Goal: Task Accomplishment & Management: Manage account settings

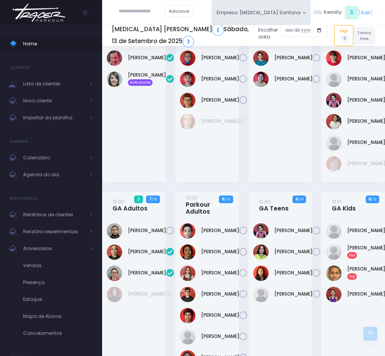
scroll to position [640, 0]
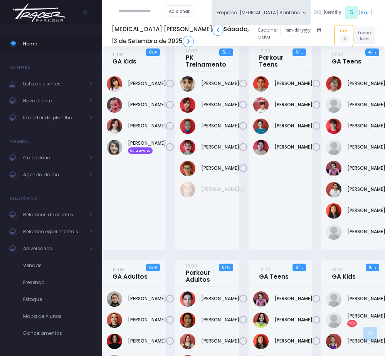
scroll to position [633, 0]
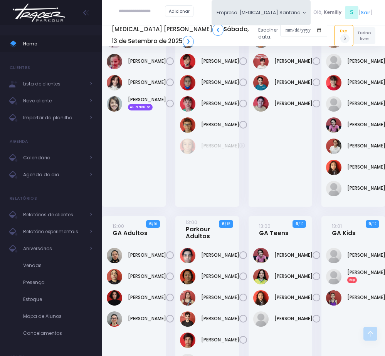
click at [278, 207] on div "Arthur Soares" at bounding box center [280, 117] width 64 height 179
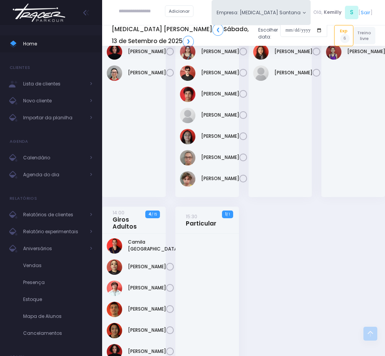
scroll to position [864, 0]
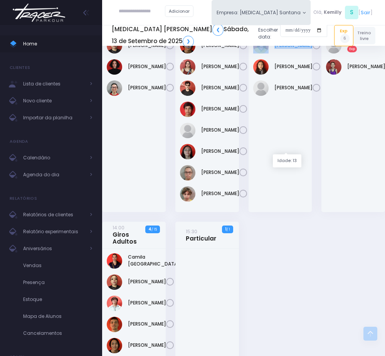
drag, startPoint x: 270, startPoint y: 138, endPoint x: 293, endPoint y: 151, distance: 27.0
click at [293, 54] on div "Marina Dantas" at bounding box center [280, 45] width 54 height 15
copy div "Marina Dantas"
click at [281, 49] on link "Marina Dantas" at bounding box center [293, 45] width 38 height 7
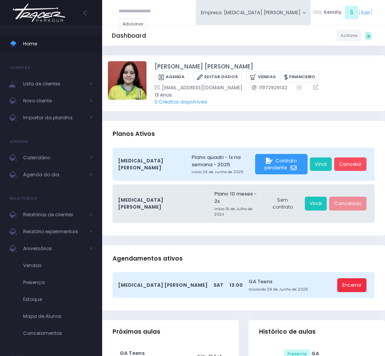
click at [352, 278] on link "Encerrar" at bounding box center [351, 285] width 29 height 14
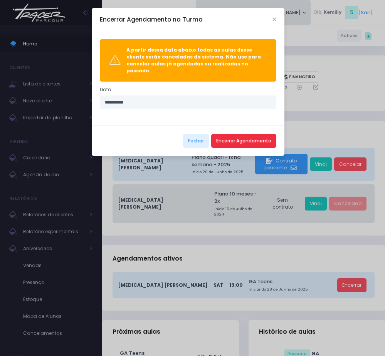
click at [249, 134] on button "Encerrar Agendamento" at bounding box center [243, 141] width 65 height 14
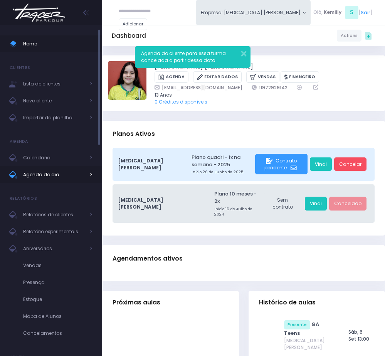
click at [51, 179] on span "Agenda do dia" at bounding box center [54, 175] width 62 height 10
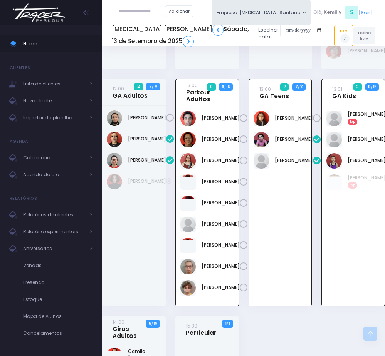
scroll to position [750, 0]
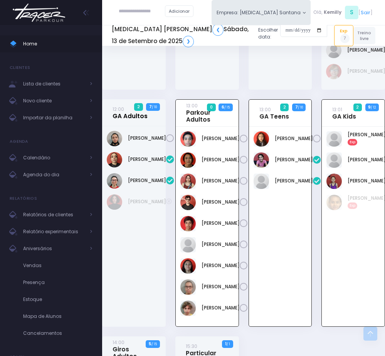
click at [126, 120] on link "12:00 GA Adultos" at bounding box center [129, 112] width 35 height 14
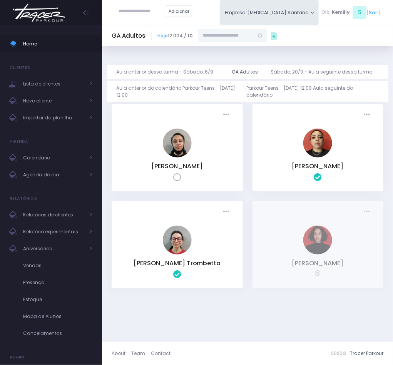
click at [244, 36] on input "text" at bounding box center [225, 36] width 55 height 14
click at [218, 36] on input "**********" at bounding box center [225, 36] width 55 height 14
click at [254, 34] on input "**********" at bounding box center [225, 36] width 55 height 14
click at [237, 54] on span "palomamondiniaf@gmail.com" at bounding box center [233, 58] width 40 height 13
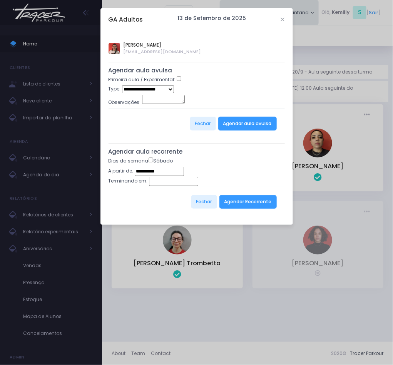
type input "**********"
click at [171, 90] on select "**********" at bounding box center [148, 88] width 52 height 7
click at [238, 172] on div "**********" at bounding box center [197, 172] width 176 height 10
click at [255, 207] on button "Agendar Recorrente" at bounding box center [247, 202] width 57 height 14
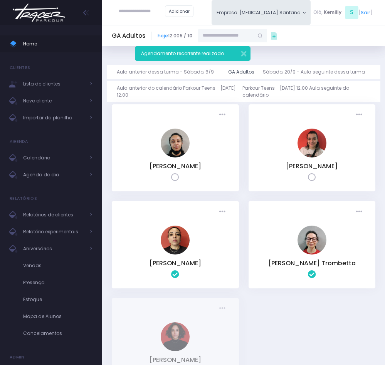
click at [313, 178] on icon at bounding box center [312, 177] width 8 height 8
click at [200, 167] on link "[PERSON_NAME]" at bounding box center [175, 166] width 52 height 9
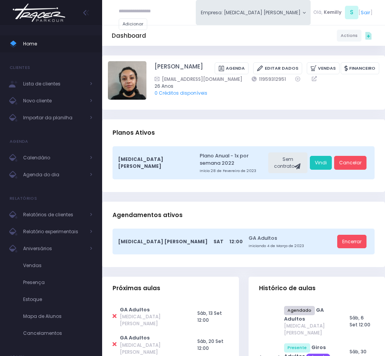
click at [114, 313] on icon at bounding box center [114, 316] width 4 height 6
type input "**********"
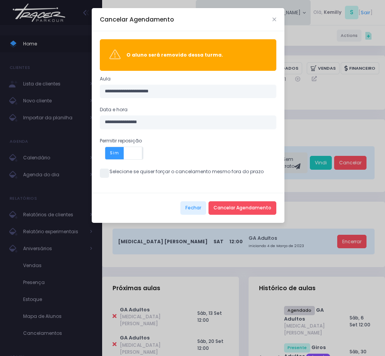
click at [101, 171] on span at bounding box center [104, 173] width 9 height 9
click at [244, 210] on button "Cancelar Agendamento" at bounding box center [242, 208] width 68 height 14
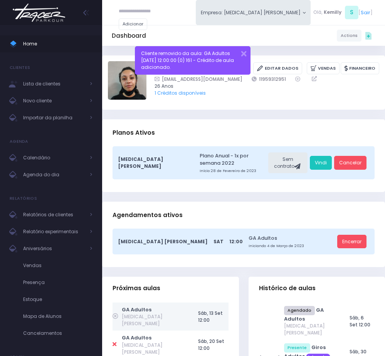
click at [37, 175] on span "Agenda do dia" at bounding box center [54, 175] width 62 height 10
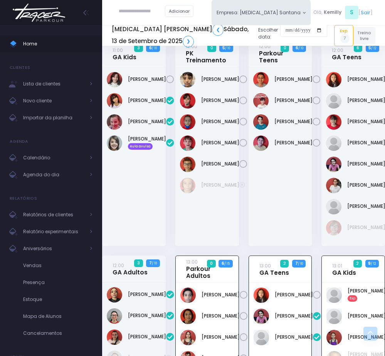
scroll to position [577, 0]
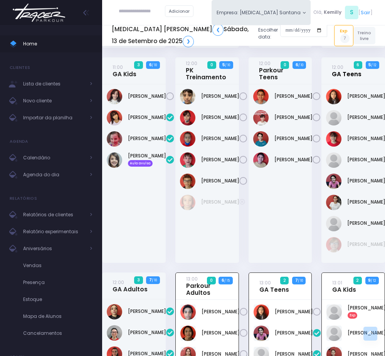
click at [351, 78] on link "12:00 GA Teens" at bounding box center [347, 71] width 30 height 14
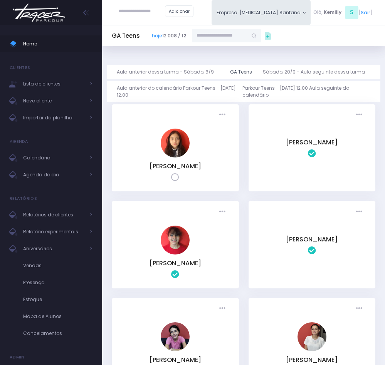
click at [235, 32] on input "text" at bounding box center [219, 36] width 55 height 14
paste input "**********"
click at [221, 49] on link "[PERSON_NAME]" at bounding box center [233, 48] width 53 height 7
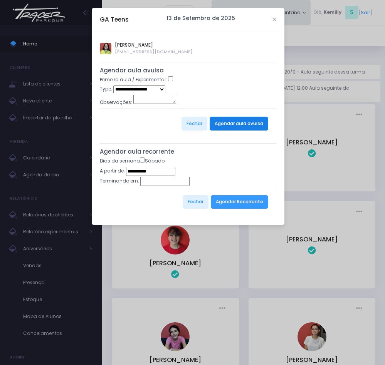
type input "**********"
click at [225, 205] on button "Agendar Recorrente" at bounding box center [239, 202] width 57 height 14
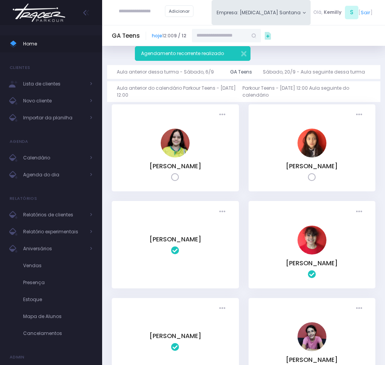
click at [172, 177] on icon at bounding box center [175, 177] width 8 height 8
click at [291, 168] on link "[PERSON_NAME]" at bounding box center [312, 166] width 52 height 9
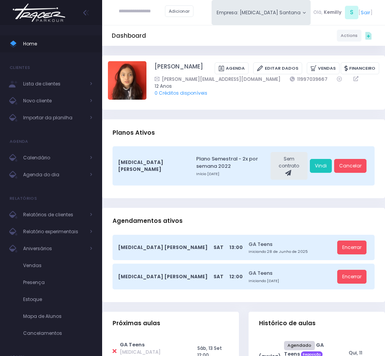
click at [115, 348] on icon at bounding box center [114, 351] width 4 height 6
type input "**********"
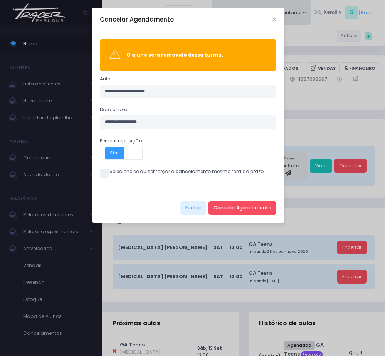
click at [107, 174] on span at bounding box center [104, 173] width 9 height 9
click at [261, 215] on button "Cancelar Agendamento" at bounding box center [242, 208] width 68 height 14
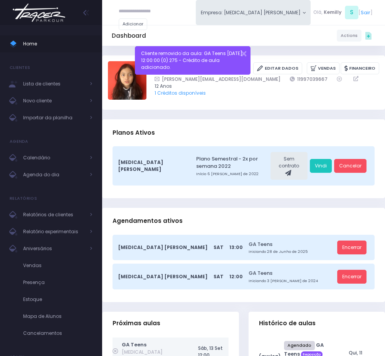
scroll to position [58, 0]
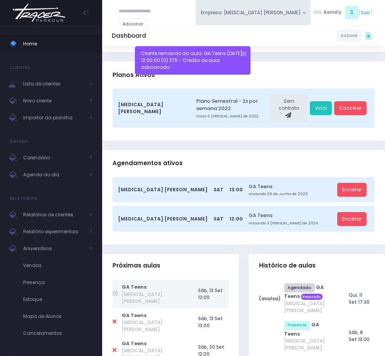
click at [116, 319] on icon at bounding box center [114, 322] width 4 height 6
type input "**********"
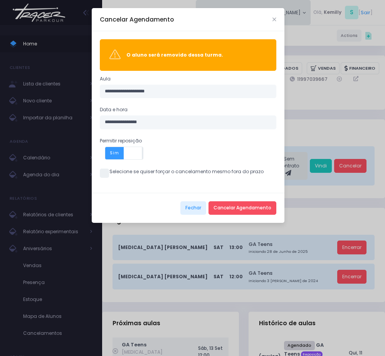
click at [100, 171] on label "Selecione se quiser forçar o cancelamento mesmo fora do prazo" at bounding box center [182, 171] width 164 height 7
click at [243, 207] on button "Cancelar Agendamento" at bounding box center [242, 208] width 68 height 14
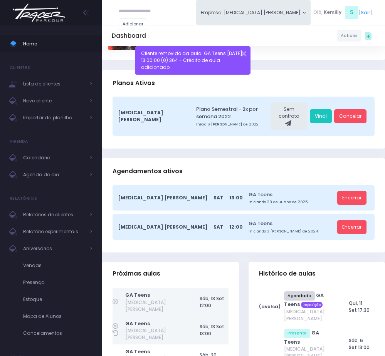
scroll to position [116, 0]
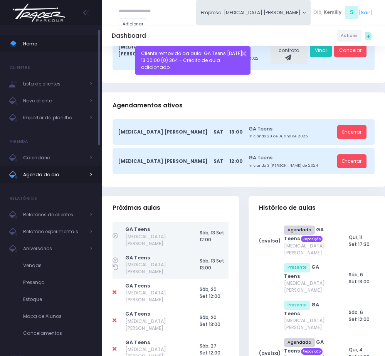
click at [48, 172] on span "Agenda do dia" at bounding box center [54, 175] width 62 height 10
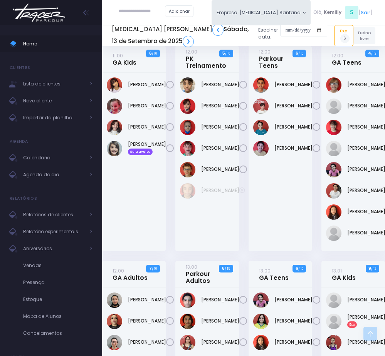
scroll to position [575, 0]
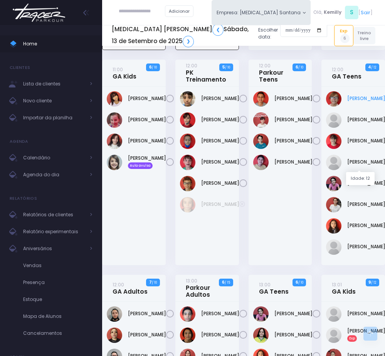
click at [361, 102] on link "Amanda Olinda" at bounding box center [366, 98] width 38 height 7
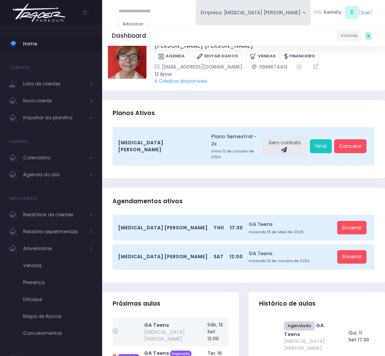
scroll to position [58, 0]
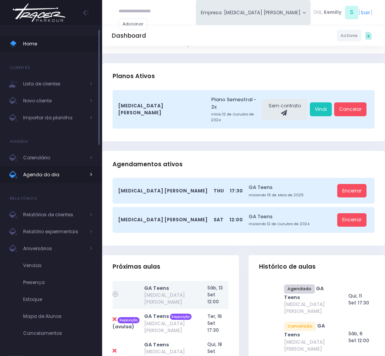
click at [69, 170] on span "Agenda do dia" at bounding box center [54, 175] width 62 height 10
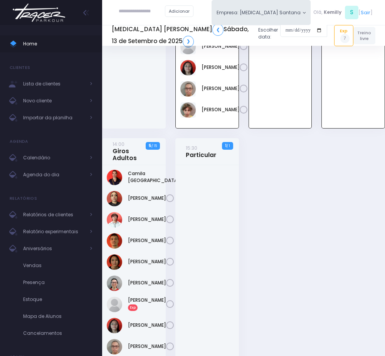
scroll to position [1003, 0]
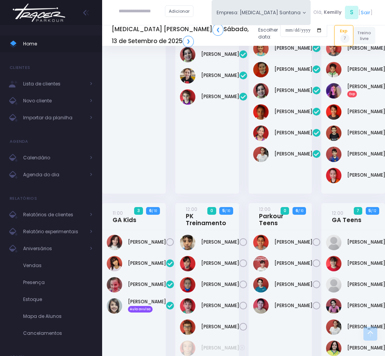
scroll to position [373, 0]
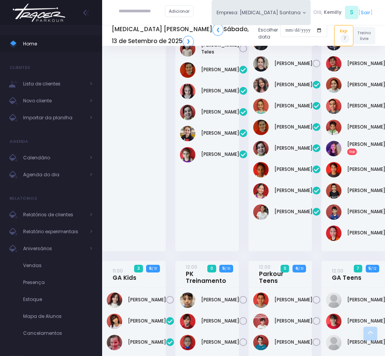
click at [321, 219] on div "Arthur Vargas Exp" at bounding box center [353, 130] width 64 height 242
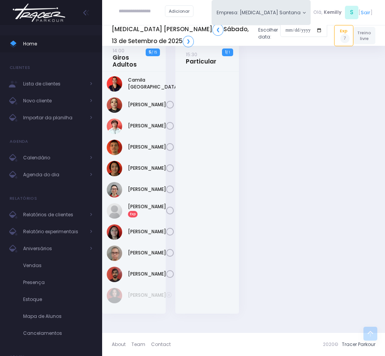
scroll to position [1182, 0]
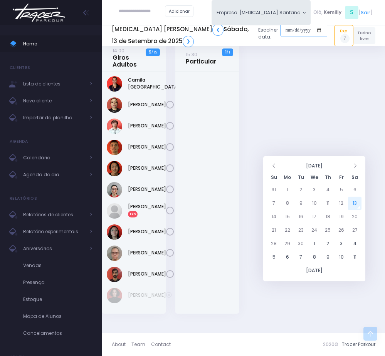
click at [280, 31] on input "date" at bounding box center [303, 30] width 47 height 14
click at [356, 210] on td "20" at bounding box center [354, 216] width 13 height 13
type input "**********"
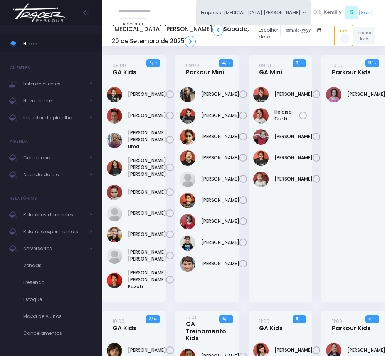
click at [305, 236] on div "[PERSON_NAME]" at bounding box center [280, 191] width 64 height 219
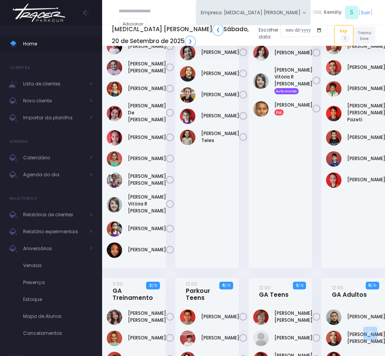
scroll to position [231, 0]
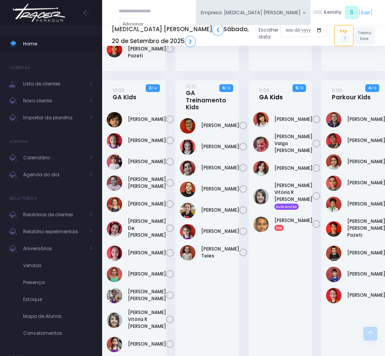
click at [275, 101] on link "11:00 GA Kids" at bounding box center [271, 94] width 24 height 14
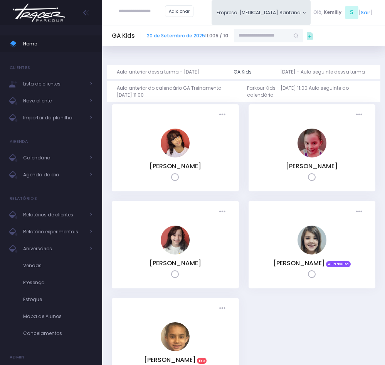
click at [254, 39] on input "text" at bounding box center [261, 36] width 55 height 14
click at [244, 34] on input "**********" at bounding box center [261, 36] width 55 height 14
click at [253, 33] on input "**********" at bounding box center [261, 36] width 55 height 14
click at [262, 48] on link "[PERSON_NAME]" at bounding box center [269, 48] width 40 height 7
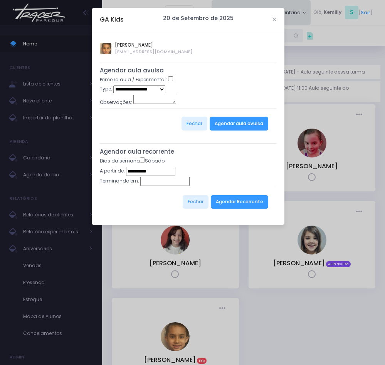
type input "**********"
select select "*"
click at [249, 125] on button "Agendar aula avulsa" at bounding box center [238, 124] width 59 height 14
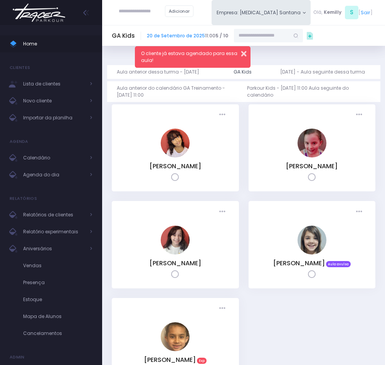
click at [244, 51] on button "button" at bounding box center [239, 53] width 14 height 8
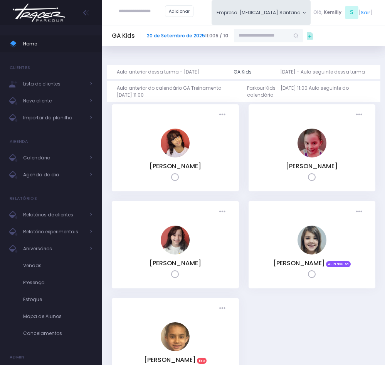
click at [196, 35] on link "20 de Setembro de 2025" at bounding box center [176, 35] width 58 height 7
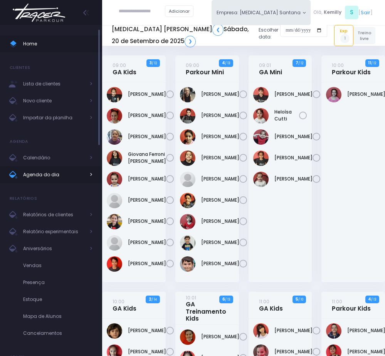
click at [47, 176] on span "Agenda do dia" at bounding box center [54, 175] width 62 height 10
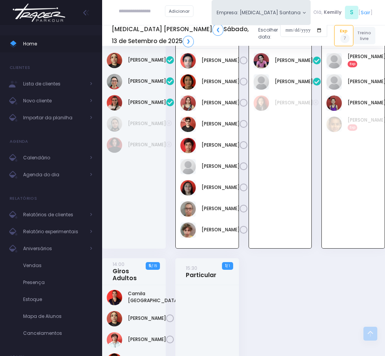
scroll to position [829, 0]
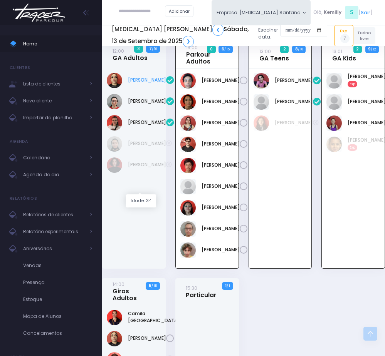
click at [134, 84] on link "[PERSON_NAME]" at bounding box center [147, 80] width 38 height 7
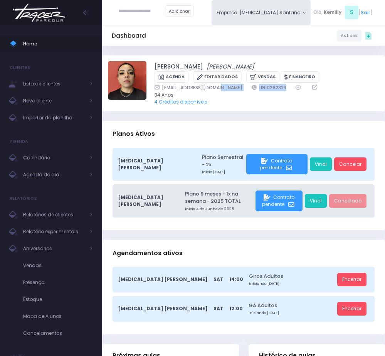
drag, startPoint x: 223, startPoint y: 85, endPoint x: 267, endPoint y: 88, distance: 44.4
click at [267, 88] on div "[EMAIL_ADDRESS][DOMAIN_NAME] 11910262323" at bounding box center [261, 87] width 215 height 7
copy div "11910262323"
drag, startPoint x: 149, startPoint y: 65, endPoint x: 223, endPoint y: 67, distance: 73.6
click at [223, 67] on div "[PERSON_NAME] [PERSON_NAME] [GEOGRAPHIC_DATA] Editar Dados [GEOGRAPHIC_DATA] Fi…" at bounding box center [243, 83] width 271 height 44
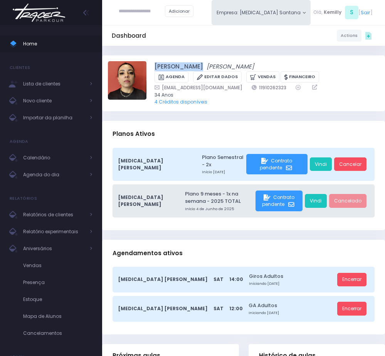
copy div "[PERSON_NAME]"
click at [39, 177] on span "Agenda do dia" at bounding box center [54, 175] width 62 height 10
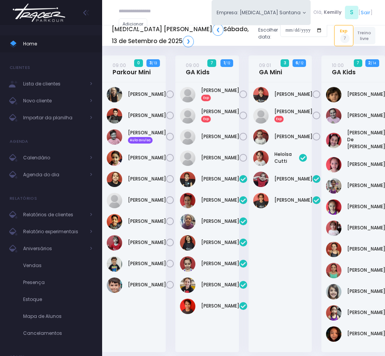
scroll to position [1003, 0]
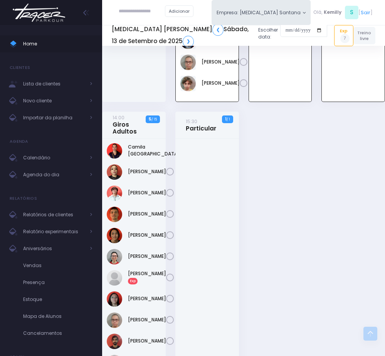
click at [221, 297] on div at bounding box center [207, 260] width 64 height 242
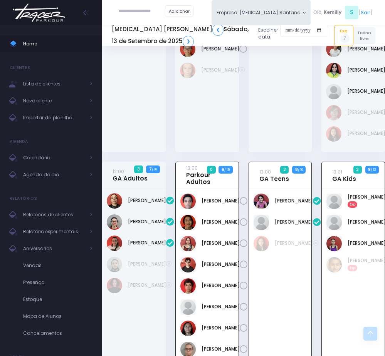
scroll to position [714, 0]
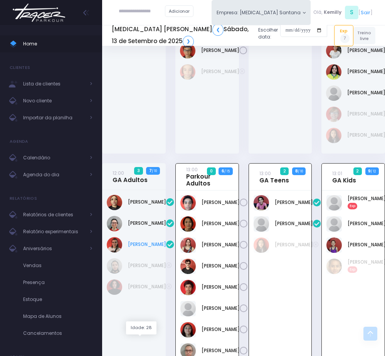
click at [132, 248] on link "[PERSON_NAME]" at bounding box center [147, 244] width 38 height 7
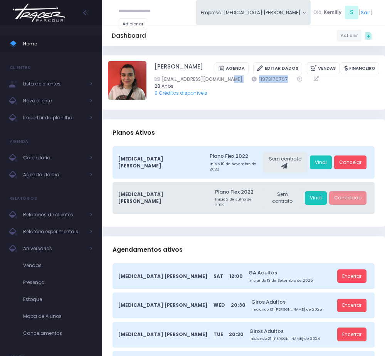
drag, startPoint x: 236, startPoint y: 81, endPoint x: 282, endPoint y: 79, distance: 46.3
click at [282, 79] on div "[EMAIL_ADDRESS][DOMAIN_NAME] 11973170797" at bounding box center [261, 78] width 215 height 7
copy div "11973170797"
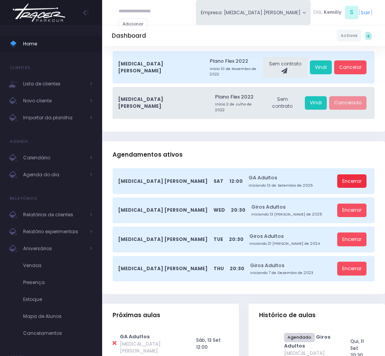
scroll to position [116, 0]
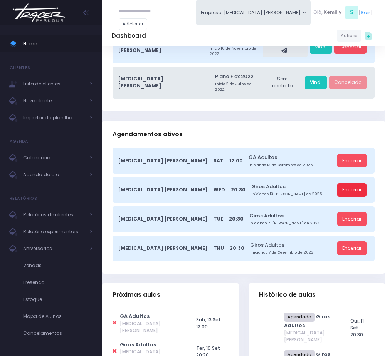
click at [353, 183] on link "Encerrar" at bounding box center [351, 190] width 29 height 14
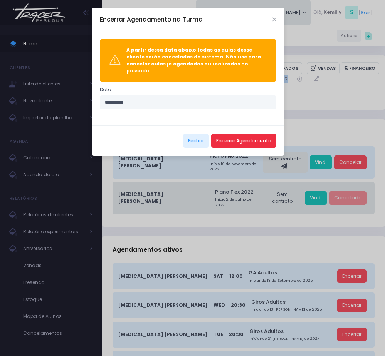
click at [234, 134] on button "Encerrar Agendamento" at bounding box center [243, 141] width 65 height 14
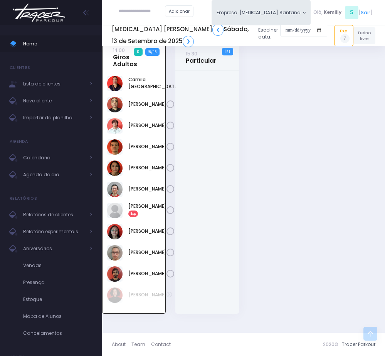
scroll to position [1066, 0]
click at [280, 29] on input "date" at bounding box center [303, 30] width 47 height 14
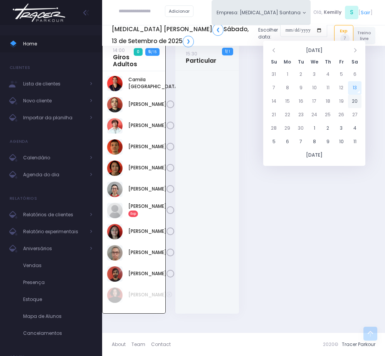
click at [356, 102] on td "20" at bounding box center [354, 101] width 13 height 13
type input "**********"
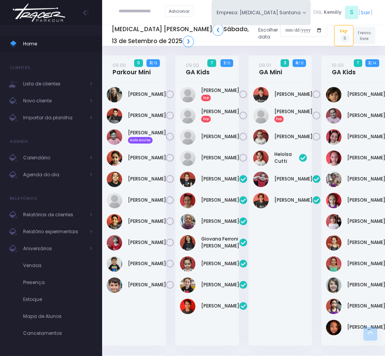
scroll to position [640, 0]
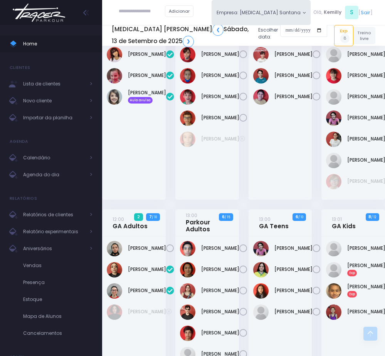
click at [162, 200] on div "[PERSON_NAME]" at bounding box center [134, 110] width 64 height 179
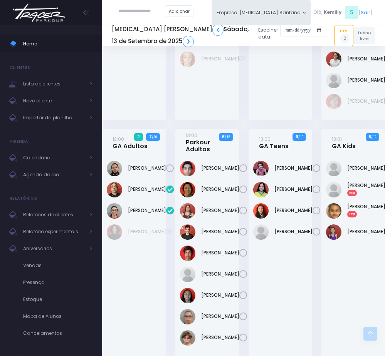
scroll to position [755, 0]
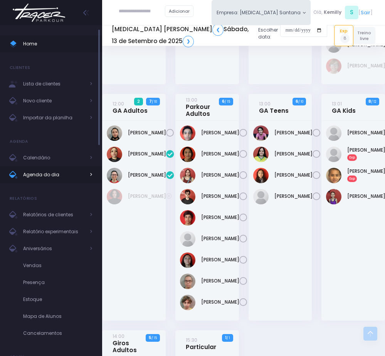
click at [58, 179] on span "Agenda do dia" at bounding box center [54, 175] width 62 height 10
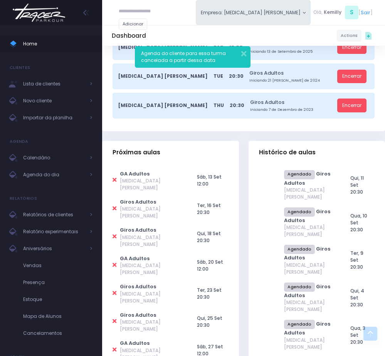
scroll to position [231, 0]
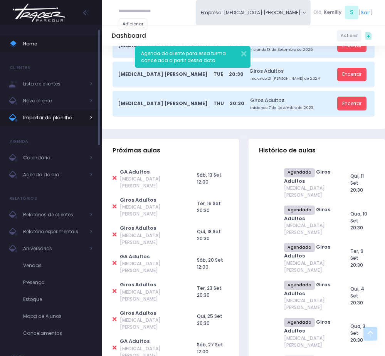
click at [67, 121] on span "Importar da planilha" at bounding box center [54, 118] width 62 height 10
click at [61, 172] on span "Agenda do dia" at bounding box center [54, 175] width 62 height 10
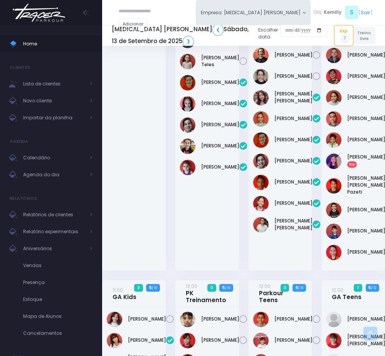
scroll to position [373, 0]
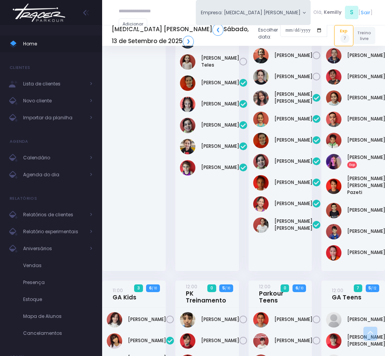
click at [150, 195] on div "[PERSON_NAME]" at bounding box center [134, 146] width 64 height 249
click at [131, 5] on input "text" at bounding box center [142, 12] width 46 height 14
paste input "**********"
click at [155, 25] on link "Nina Hakim" at bounding box center [156, 24] width 44 height 7
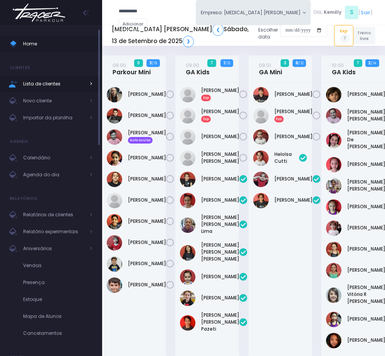
type input "**********"
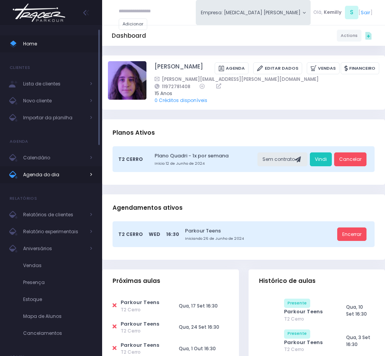
click at [59, 173] on span "Agenda do dia" at bounding box center [54, 175] width 62 height 10
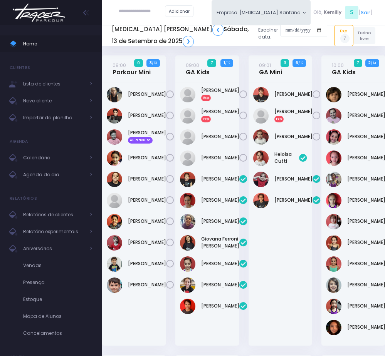
drag, startPoint x: 169, startPoint y: 82, endPoint x: 149, endPoint y: 61, distance: 28.6
click at [169, 82] on div "09:00 Parkour Mini 0 3 / 13" at bounding box center [133, 205] width 73 height 300
click at [135, 13] on input "text" at bounding box center [142, 12] width 46 height 14
paste input "**********"
drag, startPoint x: 119, startPoint y: 10, endPoint x: 86, endPoint y: 10, distance: 33.5
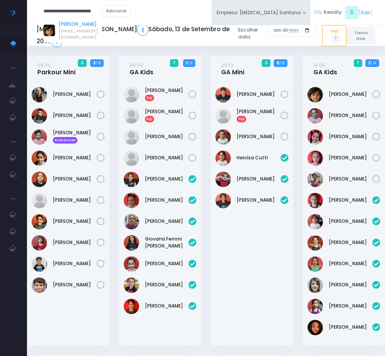
click at [65, 25] on link "[PERSON_NAME]" at bounding box center [81, 24] width 44 height 7
type input "**********"
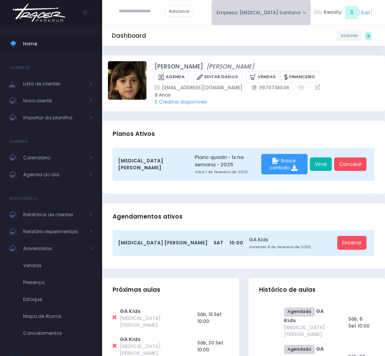
drag, startPoint x: 324, startPoint y: 167, endPoint x: 265, endPoint y: 1, distance: 176.6
click at [324, 167] on link "Vindi" at bounding box center [321, 164] width 22 height 14
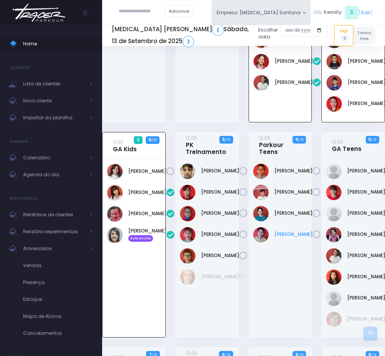
scroll to position [523, 0]
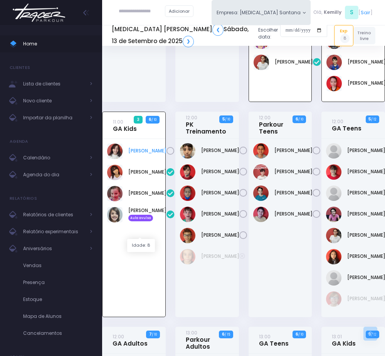
click at [141, 154] on link "[PERSON_NAME]" at bounding box center [147, 150] width 38 height 7
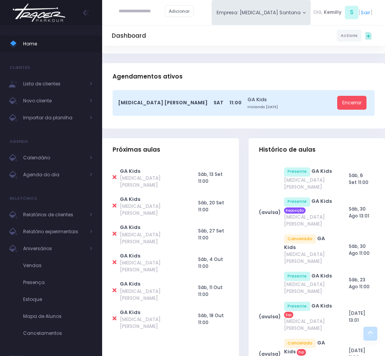
scroll to position [173, 0]
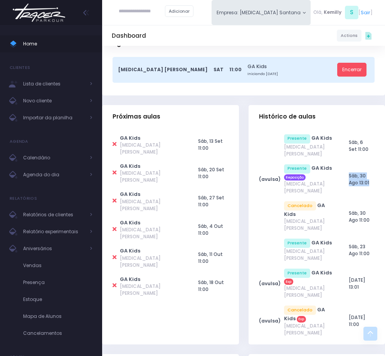
drag, startPoint x: 340, startPoint y: 172, endPoint x: 367, endPoint y: 175, distance: 27.8
click at [367, 175] on tr "(avulsa) Presente GA Kids Reposição [MEDICAL_DATA] Santana [DATE] 13:01" at bounding box center [317, 179] width 116 height 37
click at [255, 204] on div "Presente GA Kids T3 Santana Sáb, 6 Set 11:00 (avulsa)" at bounding box center [316, 237] width 137 height 216
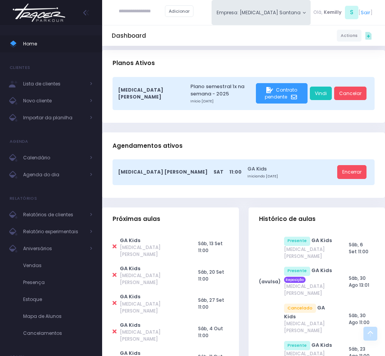
scroll to position [0, 0]
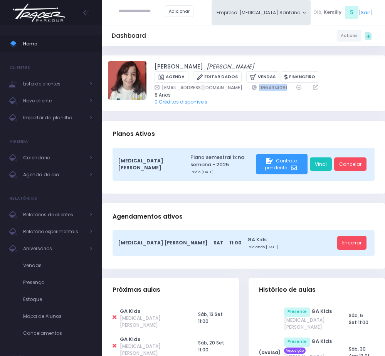
drag, startPoint x: 207, startPoint y: 86, endPoint x: 252, endPoint y: 87, distance: 44.7
click at [252, 87] on div "vera@gmail.com 11964314061" at bounding box center [261, 87] width 215 height 7
copy div "11964314061"
click at [117, 313] on td at bounding box center [115, 318] width 7 height 28
click at [115, 315] on icon at bounding box center [114, 318] width 4 height 6
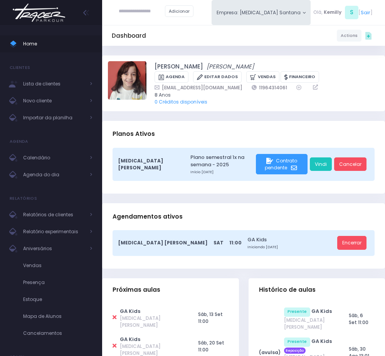
type input "**********"
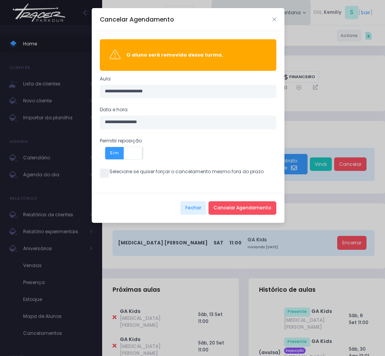
click at [101, 173] on span at bounding box center [104, 173] width 9 height 9
click at [219, 206] on button "Cancelar Agendamento" at bounding box center [242, 208] width 68 height 14
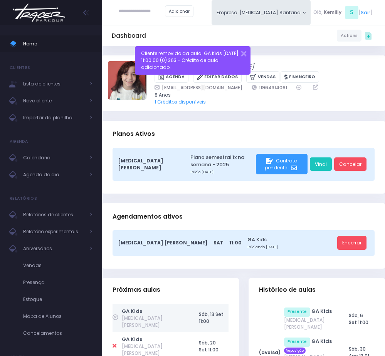
click at [55, 175] on span "Agenda do dia" at bounding box center [54, 175] width 62 height 10
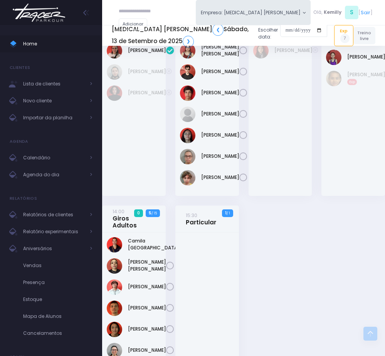
scroll to position [892, 0]
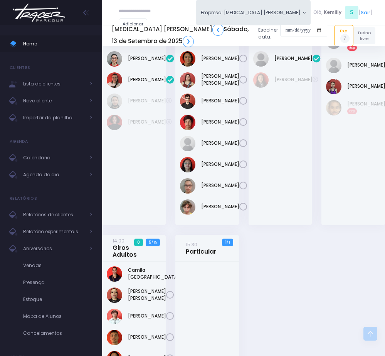
click at [342, 19] on link "13:01 GA Kids" at bounding box center [344, 12] width 24 height 14
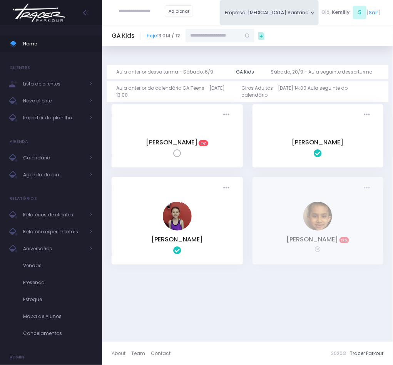
click at [217, 36] on input "text" at bounding box center [213, 36] width 55 height 14
paste input "**********"
click at [215, 50] on link "[PERSON_NAME]" at bounding box center [221, 48] width 40 height 7
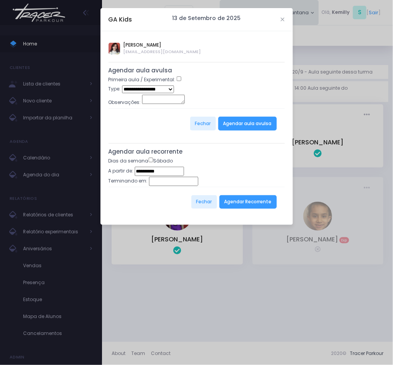
type input "**********"
click at [168, 93] on select "**********" at bounding box center [148, 88] width 52 height 7
select select "*"
click at [122, 86] on select "**********" at bounding box center [148, 88] width 52 height 7
click at [238, 125] on button "Agendar aula avulsa" at bounding box center [247, 124] width 59 height 14
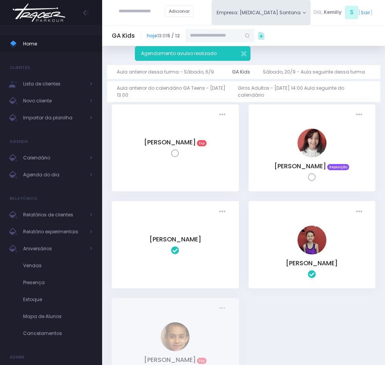
click at [311, 173] on icon at bounding box center [312, 177] width 8 height 8
click at [53, 177] on span "Agenda do dia" at bounding box center [54, 175] width 62 height 10
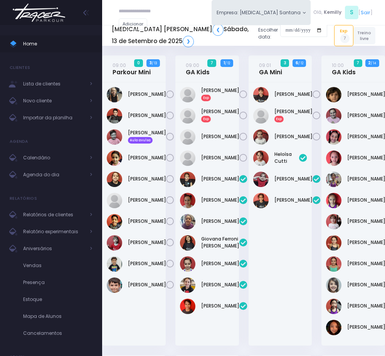
scroll to position [1180, 0]
